Goal: Find specific page/section: Find specific page/section

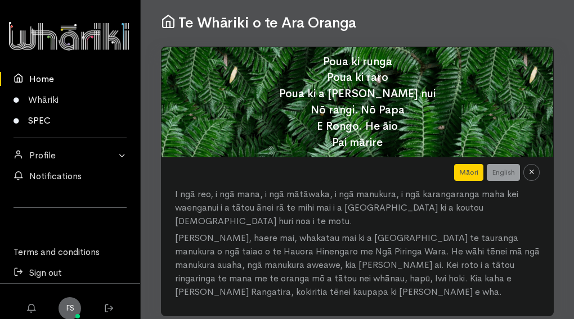
click at [49, 126] on link "SPEC" at bounding box center [70, 120] width 140 height 21
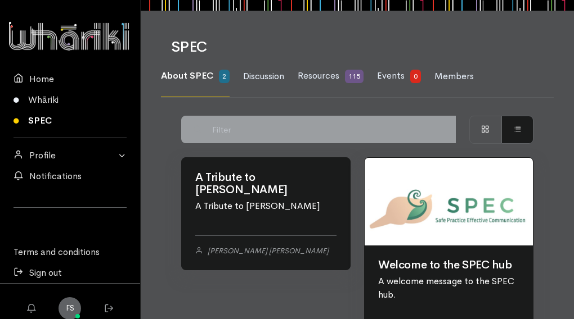
scroll to position [47, 0]
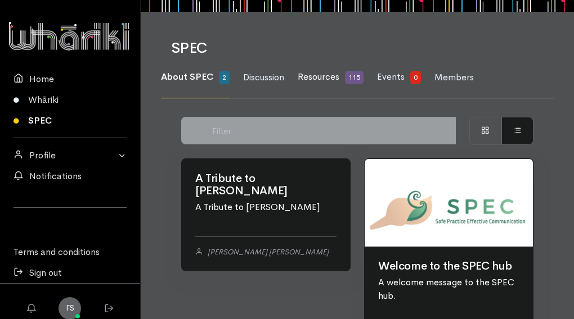
click at [305, 79] on span "Resources" at bounding box center [319, 77] width 42 height 12
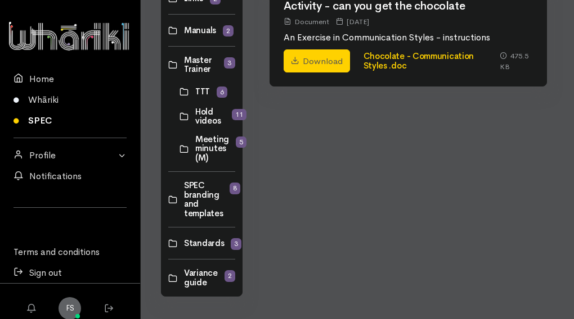
scroll to position [880, 0]
click at [168, 199] on link at bounding box center [168, 199] width 0 height 0
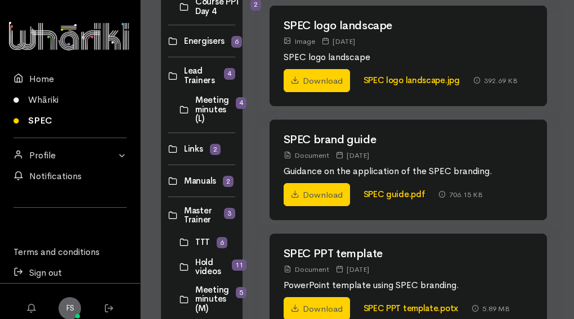
scroll to position [725, 0]
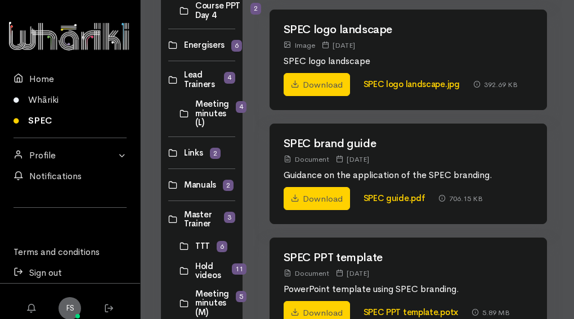
click at [168, 185] on link at bounding box center [168, 185] width 0 height 0
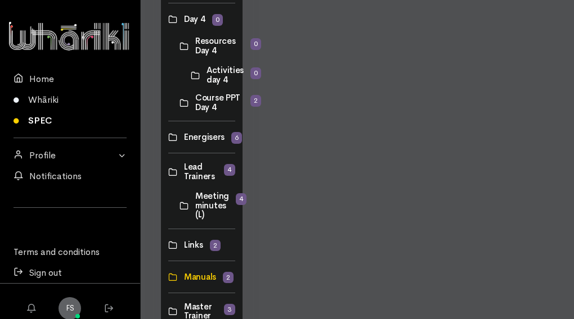
scroll to position [634, 0]
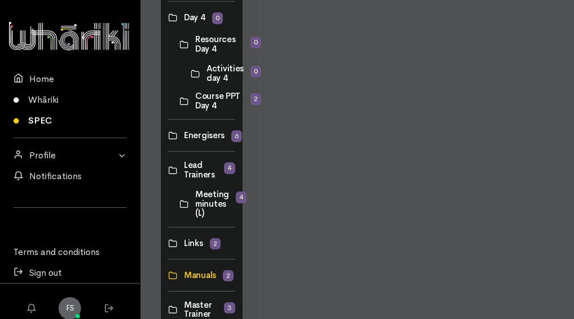
click at [168, 244] on link at bounding box center [168, 244] width 0 height 0
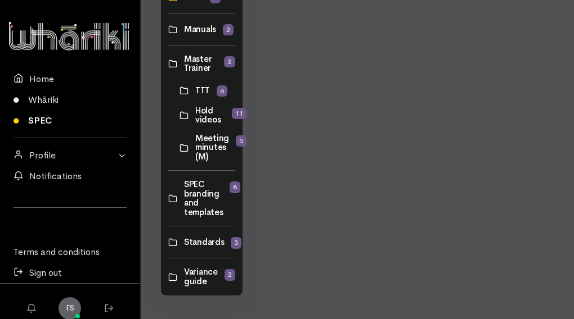
scroll to position [881, 0]
click at [168, 277] on link at bounding box center [168, 277] width 0 height 0
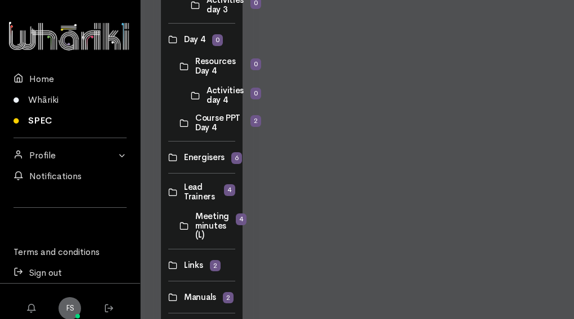
scroll to position [612, 0]
click at [191, 96] on link at bounding box center [191, 96] width 0 height 0
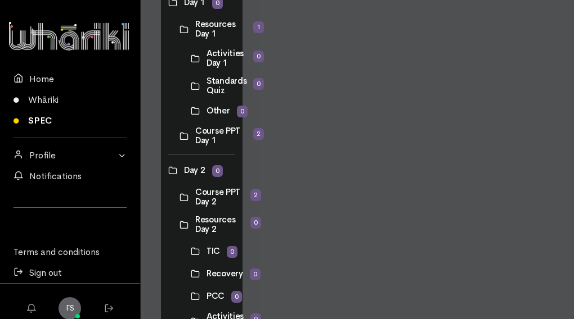
scroll to position [186, 0]
